Goal: Task Accomplishment & Management: Manage account settings

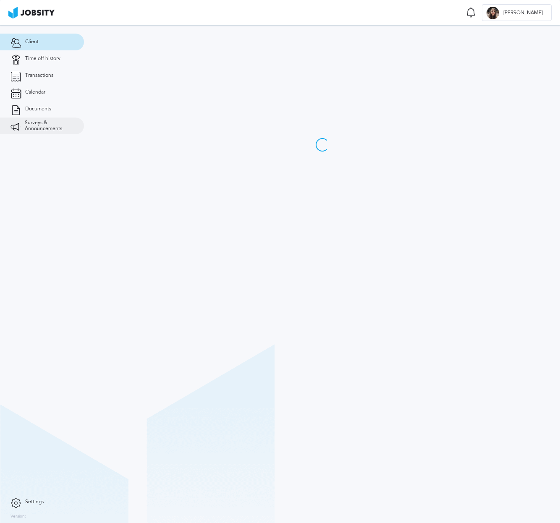
click at [52, 128] on span "Surveys & Announcements" at bounding box center [49, 126] width 49 height 12
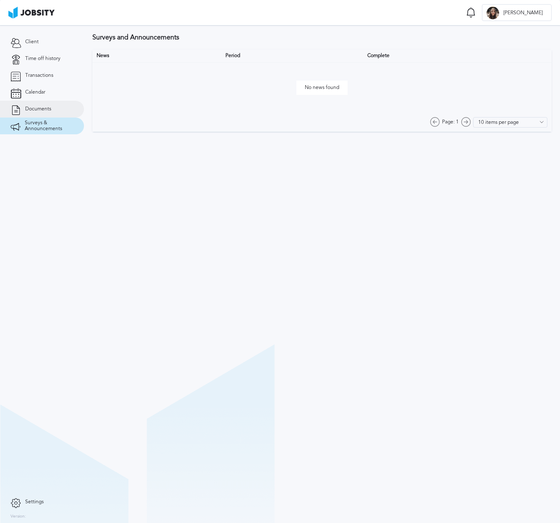
click at [45, 112] on link "Documents" at bounding box center [42, 109] width 84 height 17
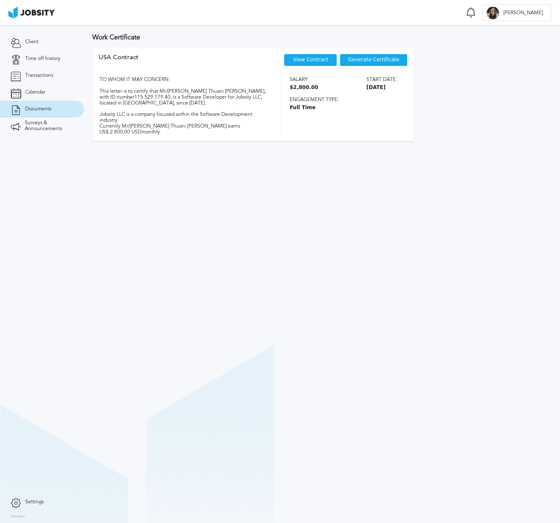
click at [308, 253] on section "Work Certificate USA [DEMOGRAPHIC_DATA] View Contract Generate Certificate TO W…" at bounding box center [322, 274] width 476 height 498
click at [441, 183] on section "Work Certificate USA [DEMOGRAPHIC_DATA] View Contract Generate Certificate TO W…" at bounding box center [322, 274] width 476 height 498
click at [322, 57] on link "View Contract" at bounding box center [310, 60] width 35 height 6
click at [60, 57] on span "Time off history" at bounding box center [42, 59] width 35 height 6
